Goal: Information Seeking & Learning: Learn about a topic

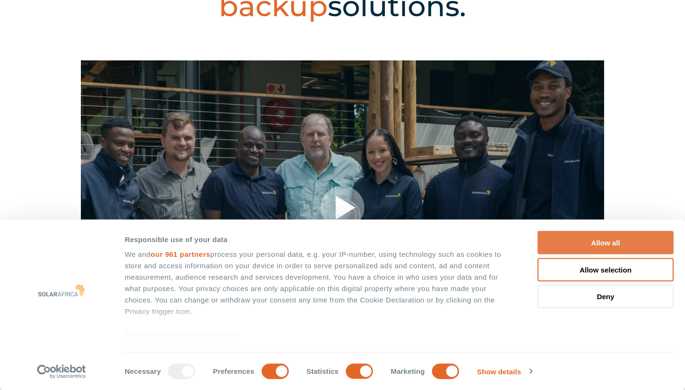
scroll to position [21, 0]
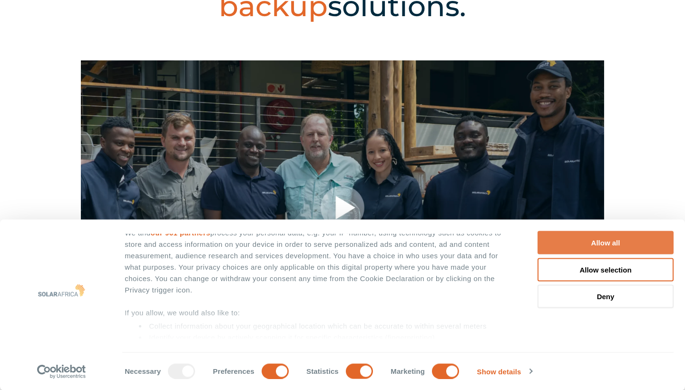
click at [597, 242] on button "Allow all" at bounding box center [606, 242] width 136 height 23
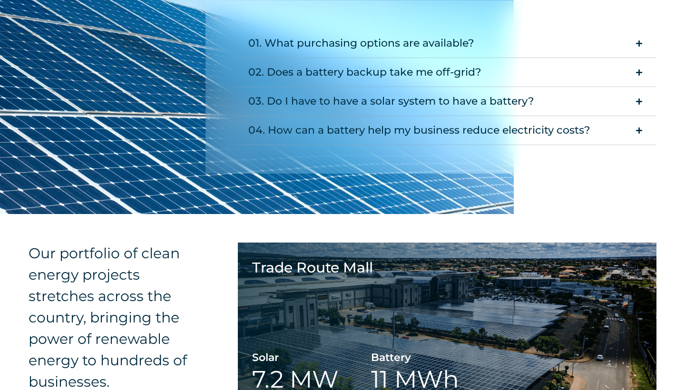
scroll to position [1253, 0]
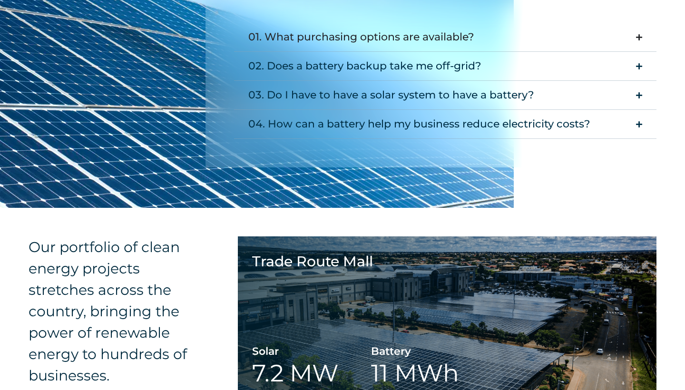
click at [640, 39] on icon "Accordion. Open links with Enter or Space, close with Escape, and navigate with…" at bounding box center [639, 37] width 6 height 7
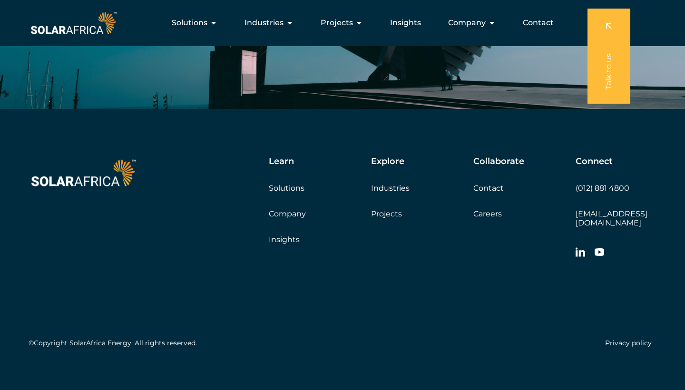
scroll to position [3028, 0]
click at [288, 189] on link "Solutions" at bounding box center [287, 188] width 36 height 9
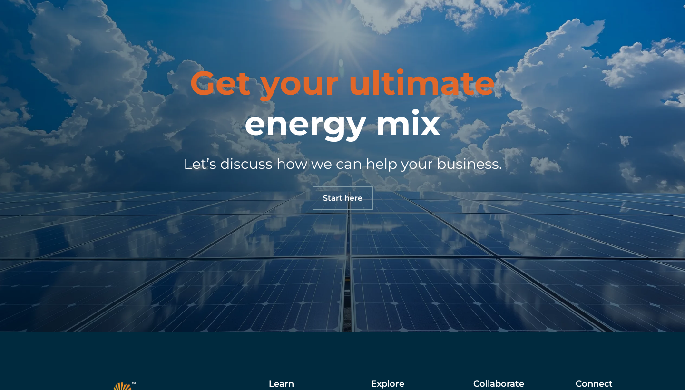
scroll to position [862, 0]
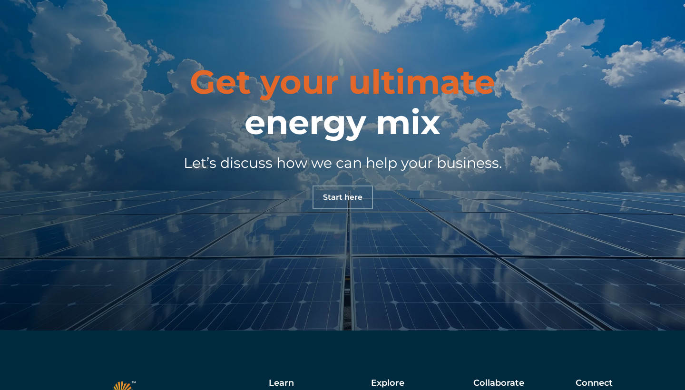
click at [343, 200] on span "Start here" at bounding box center [342, 198] width 39 height 8
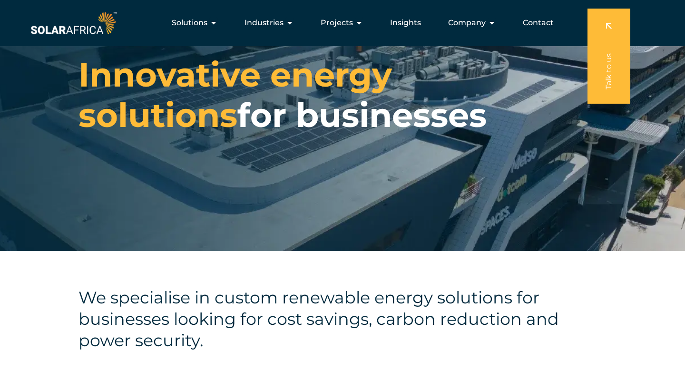
scroll to position [19, 0]
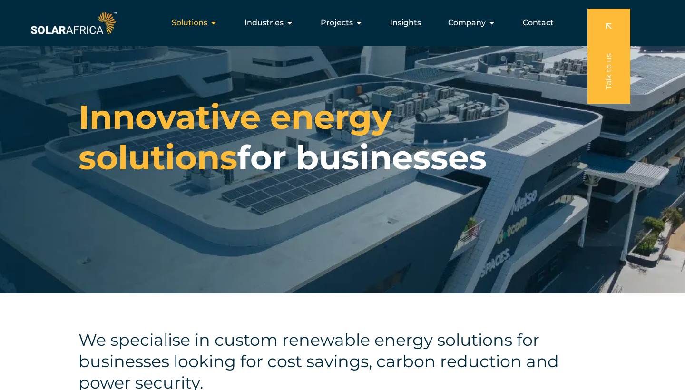
click at [211, 27] on div "Solutions Close Solutions Open Solutions" at bounding box center [194, 22] width 61 height 19
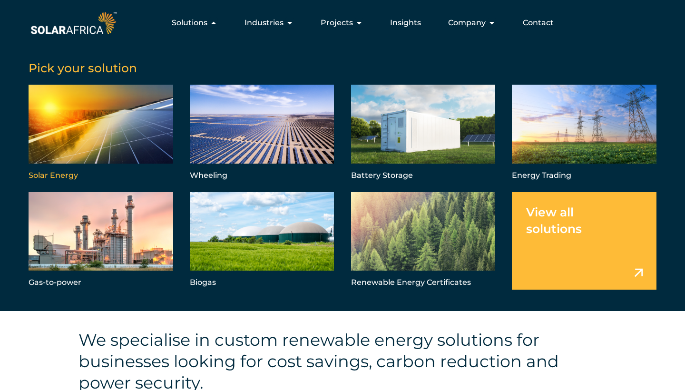
click at [141, 134] on link "Menu" at bounding box center [101, 134] width 145 height 98
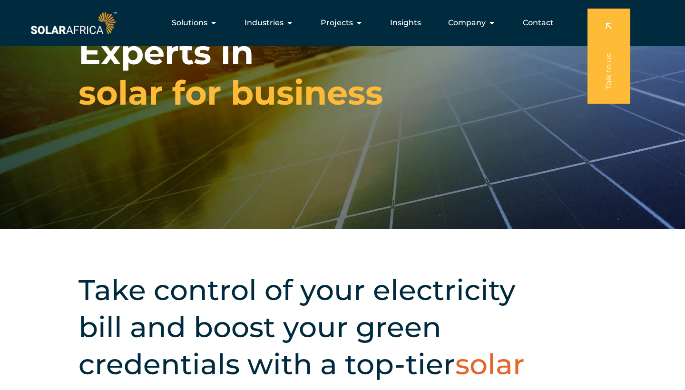
scroll to position [51, 0]
